Goal: Task Accomplishment & Management: Complete application form

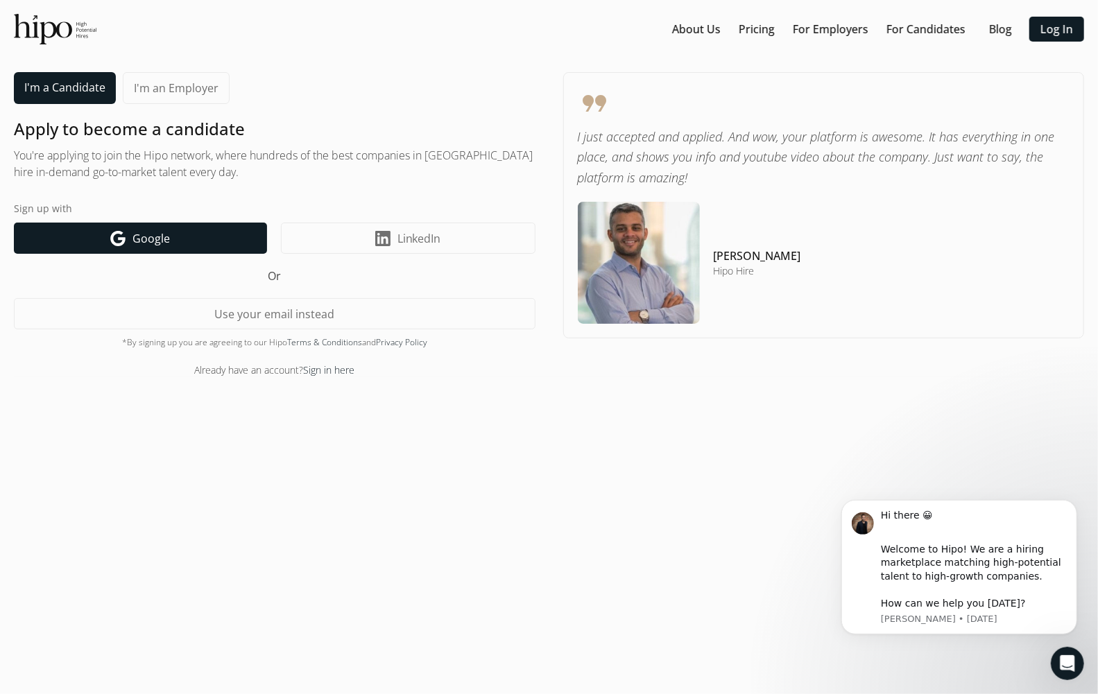
click at [205, 238] on link "Google icon Google" at bounding box center [140, 238] width 253 height 31
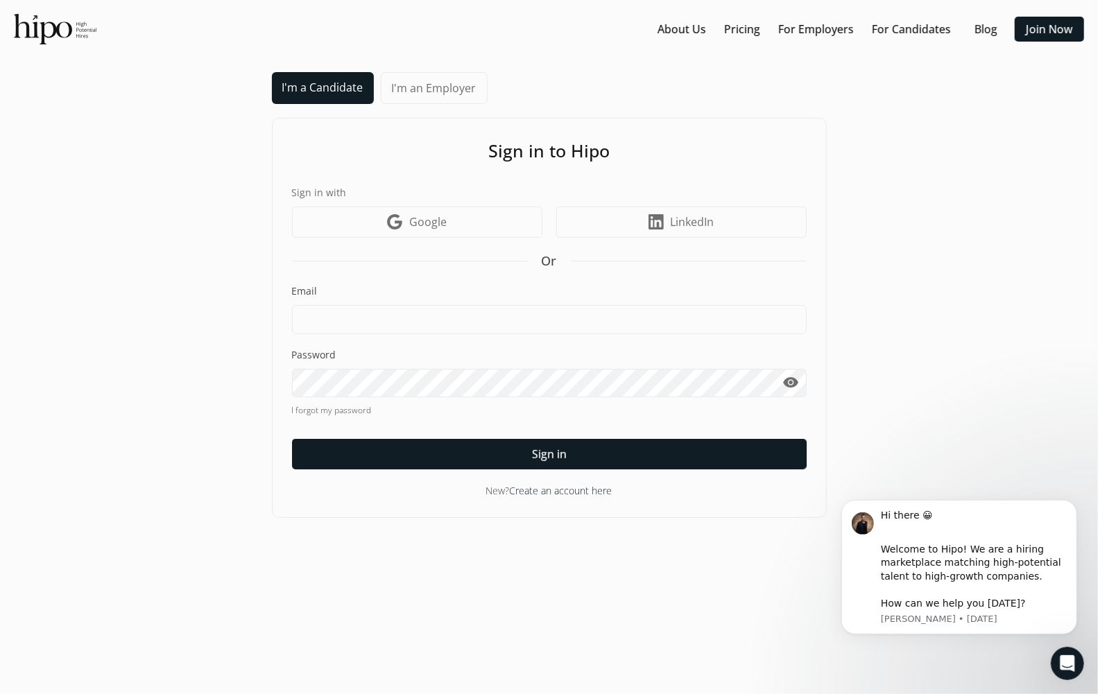
click at [550, 492] on link "Create an account here" at bounding box center [561, 490] width 103 height 13
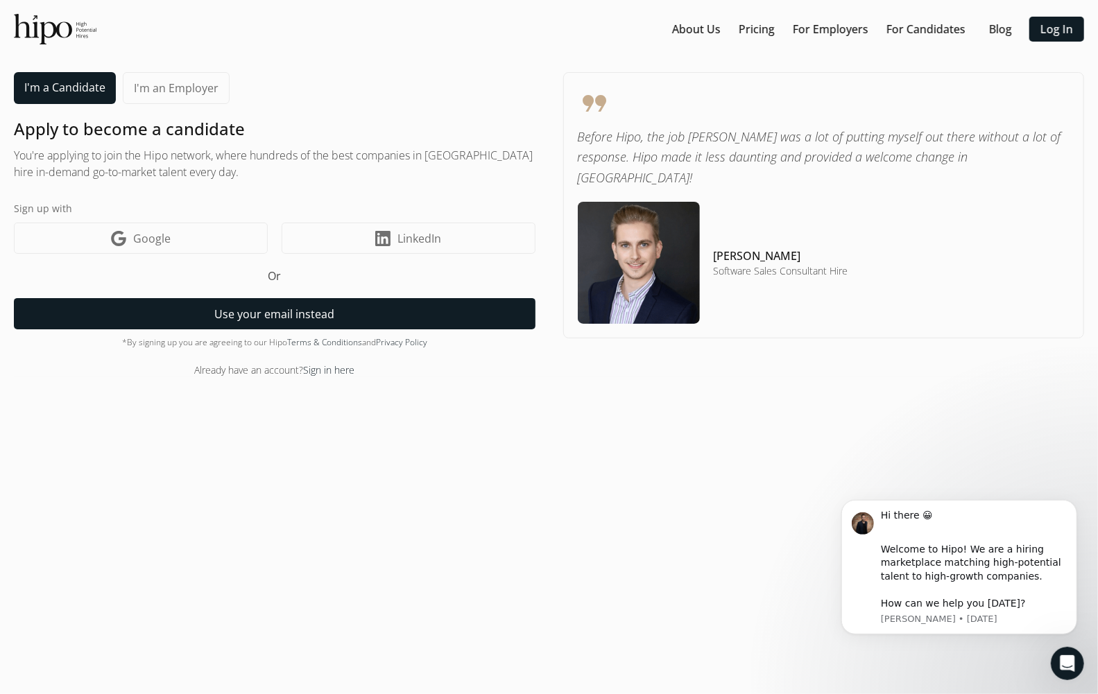
click at [220, 313] on button "Use your email instead" at bounding box center [274, 313] width 521 height 31
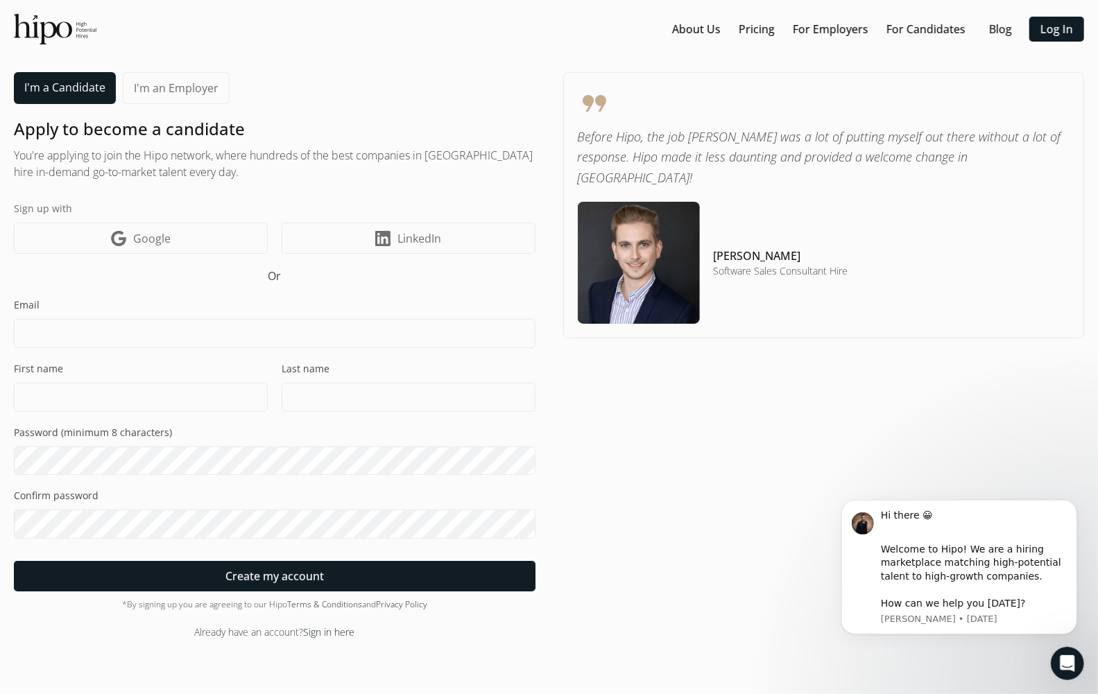
click at [205, 329] on input at bounding box center [274, 333] width 521 height 29
type input "[PERSON_NAME][EMAIL_ADDRESS][DOMAIN_NAME]"
type input "[PERSON_NAME]"
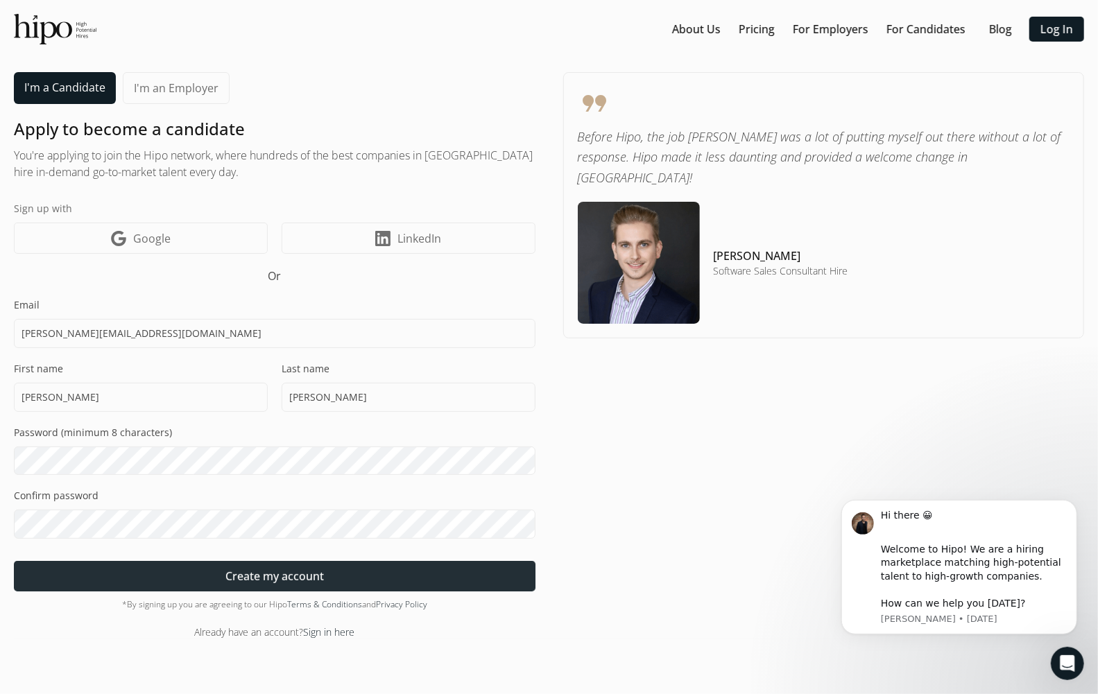
click at [270, 578] on span "Create my account" at bounding box center [274, 576] width 98 height 17
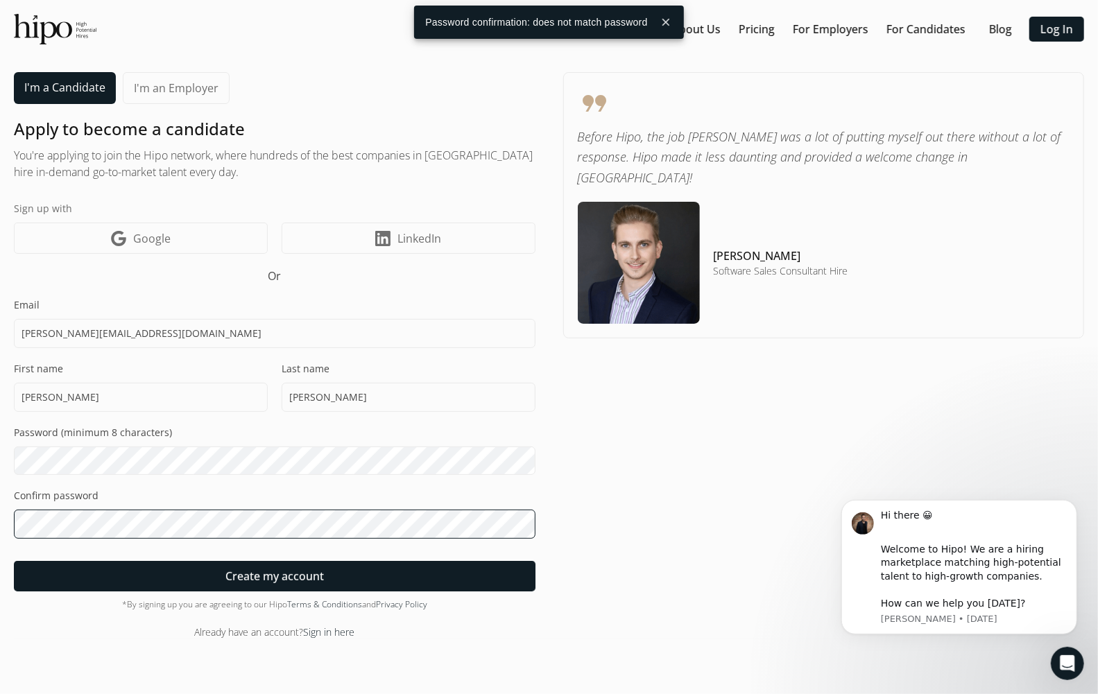
click at [0, 517] on html "“Hire for passion and intensity; there is training for everything.” - [PERSON_N…" at bounding box center [549, 347] width 1098 height 694
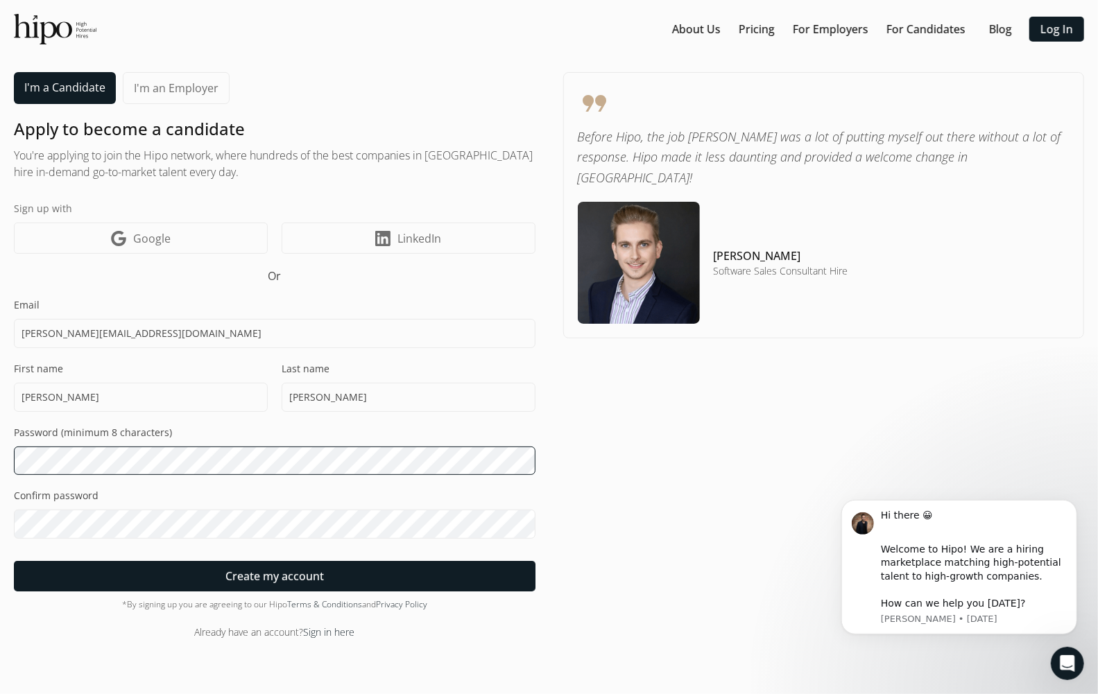
click at [0, 449] on html "“Hire for passion and intensity; there is training for everything.” - [PERSON_N…" at bounding box center [549, 347] width 1098 height 694
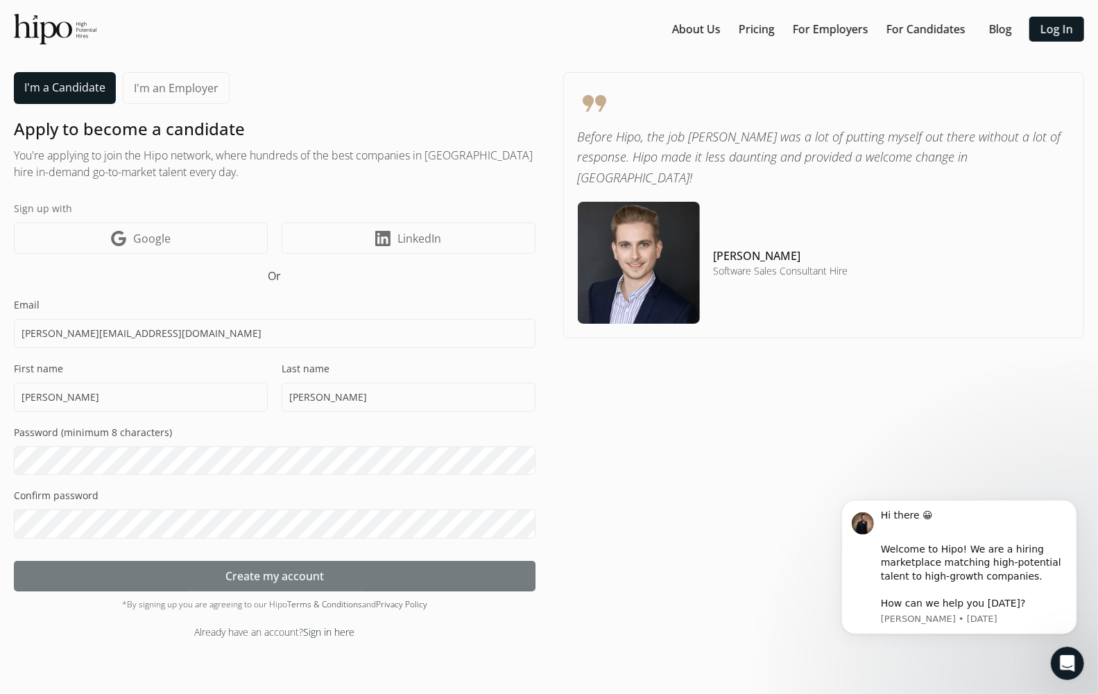
click at [215, 588] on div at bounding box center [274, 576] width 521 height 31
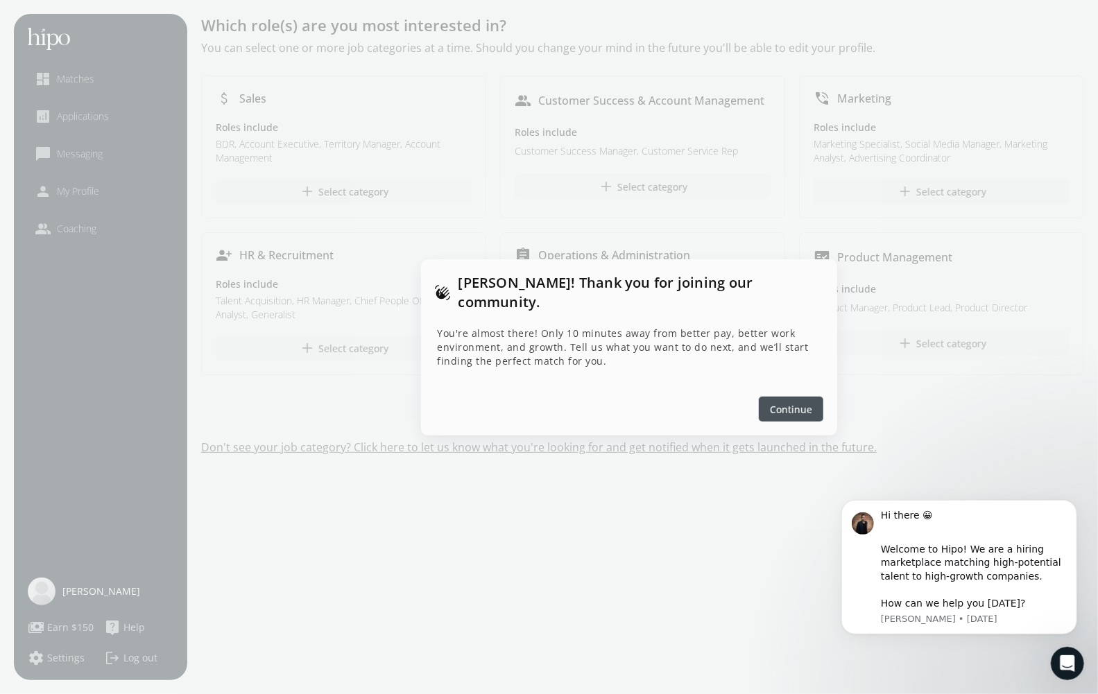
click at [785, 401] on span "Continue" at bounding box center [791, 408] width 42 height 15
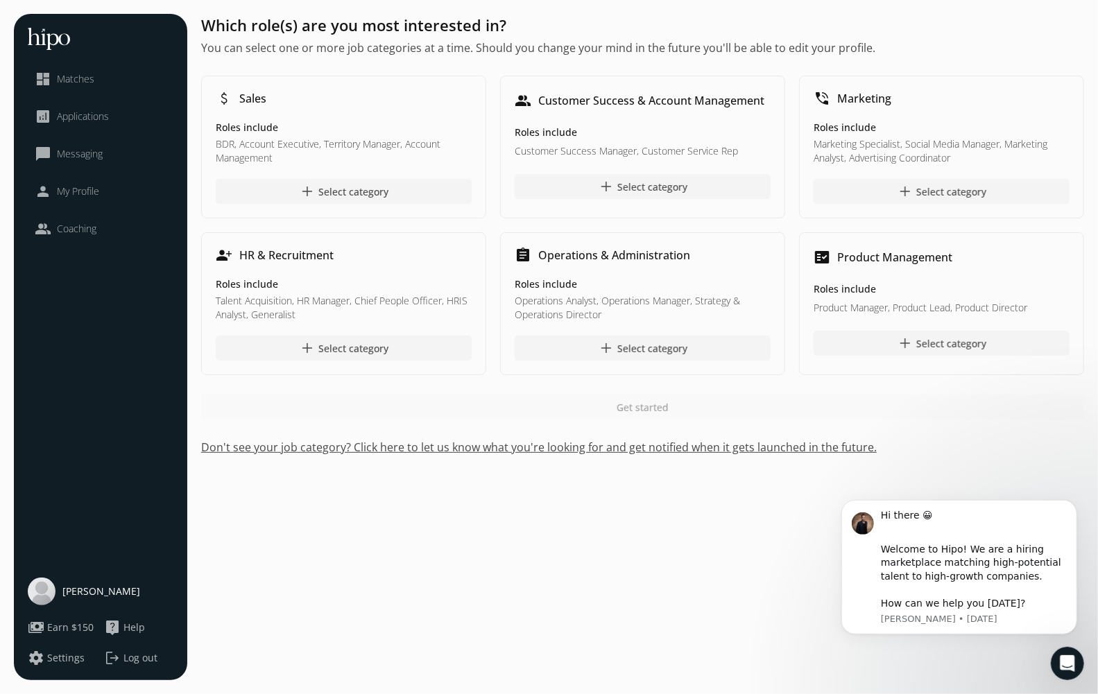
click at [31, 462] on div "close dashboard Matches analytics Applications chat_bubble_outline Messaging pe…" at bounding box center [100, 347] width 173 height 666
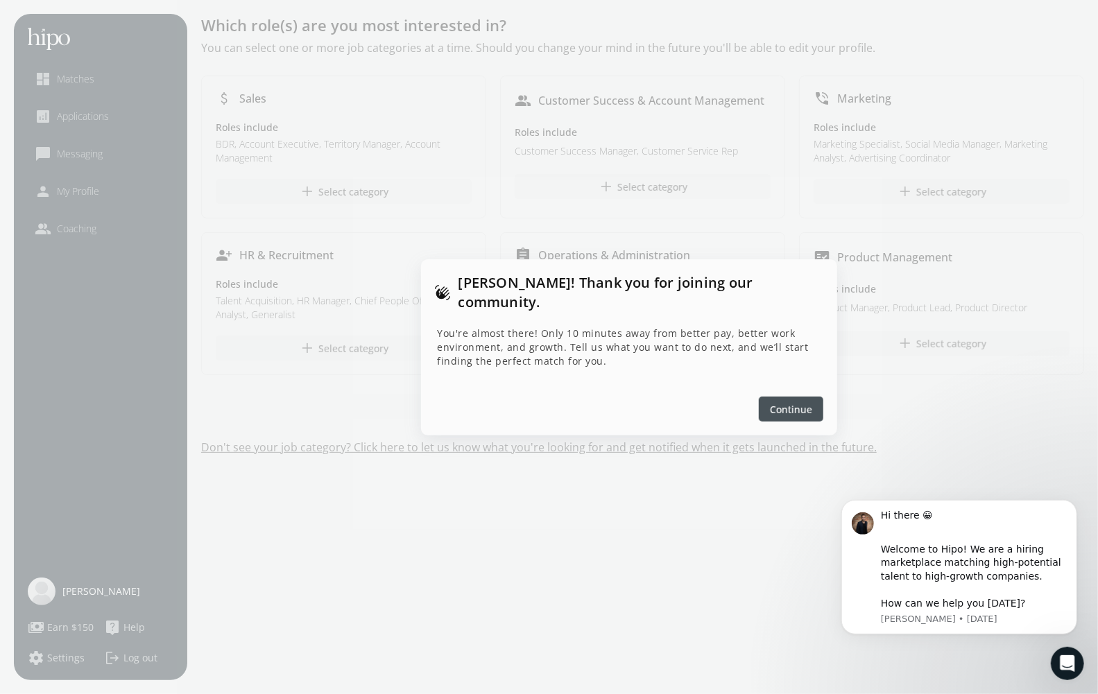
click at [811, 401] on div at bounding box center [790, 409] width 64 height 25
